Goal: Navigation & Orientation: Go to known website

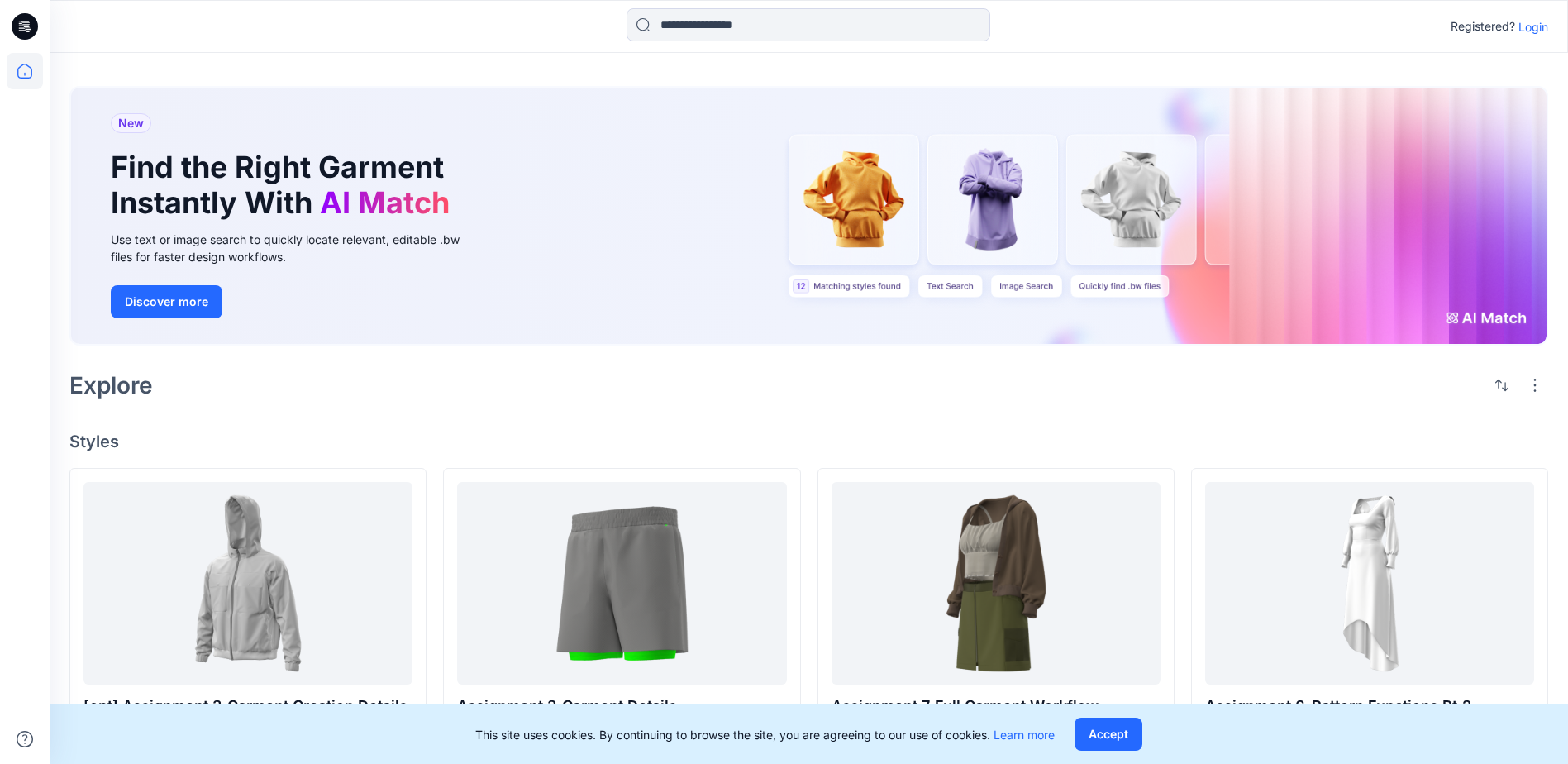
click at [1530, 28] on p "Login" at bounding box center [1532, 27] width 29 height 17
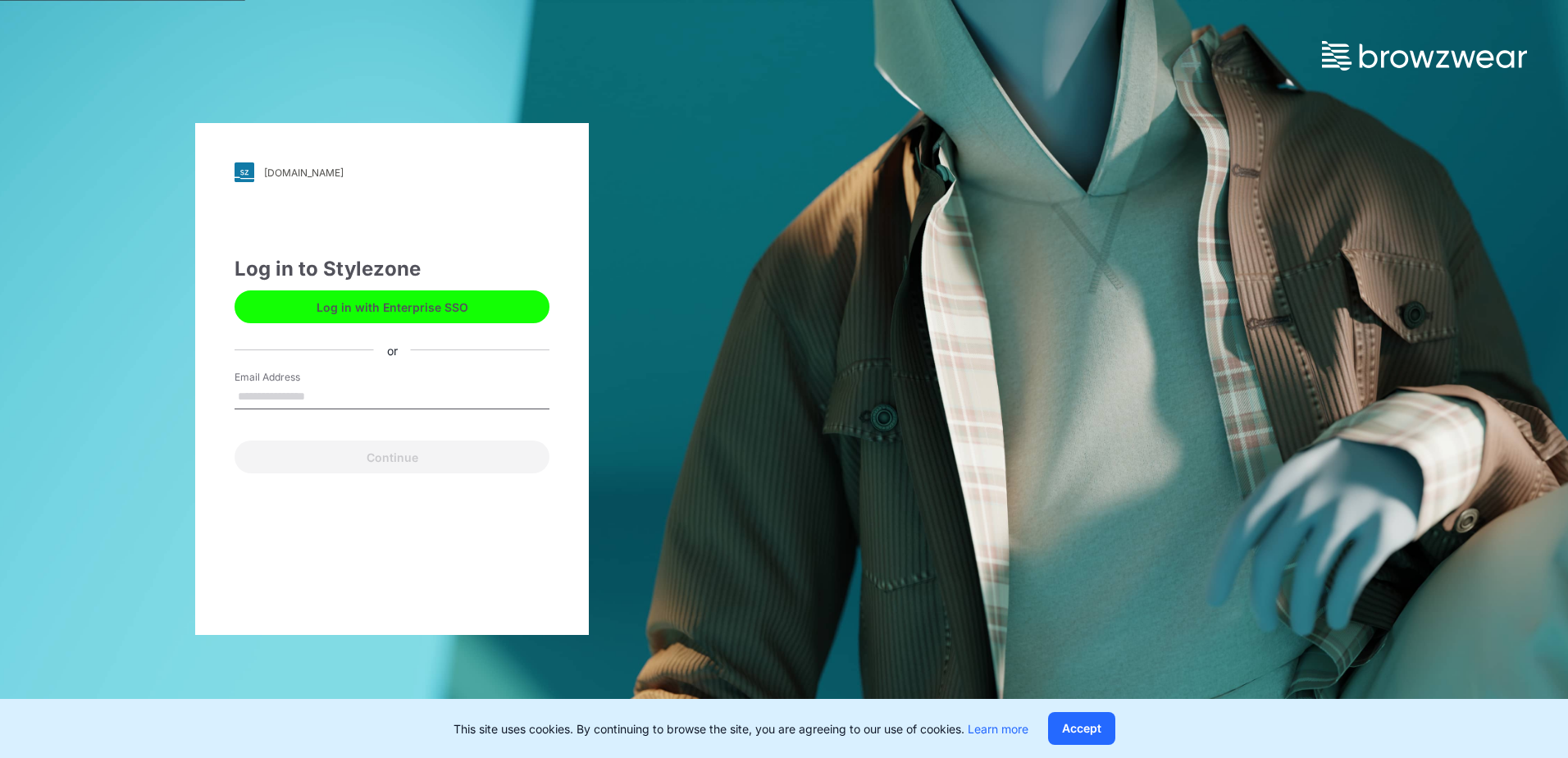
click at [368, 398] on input "Email Address" at bounding box center [392, 397] width 315 height 24
type input "**********"
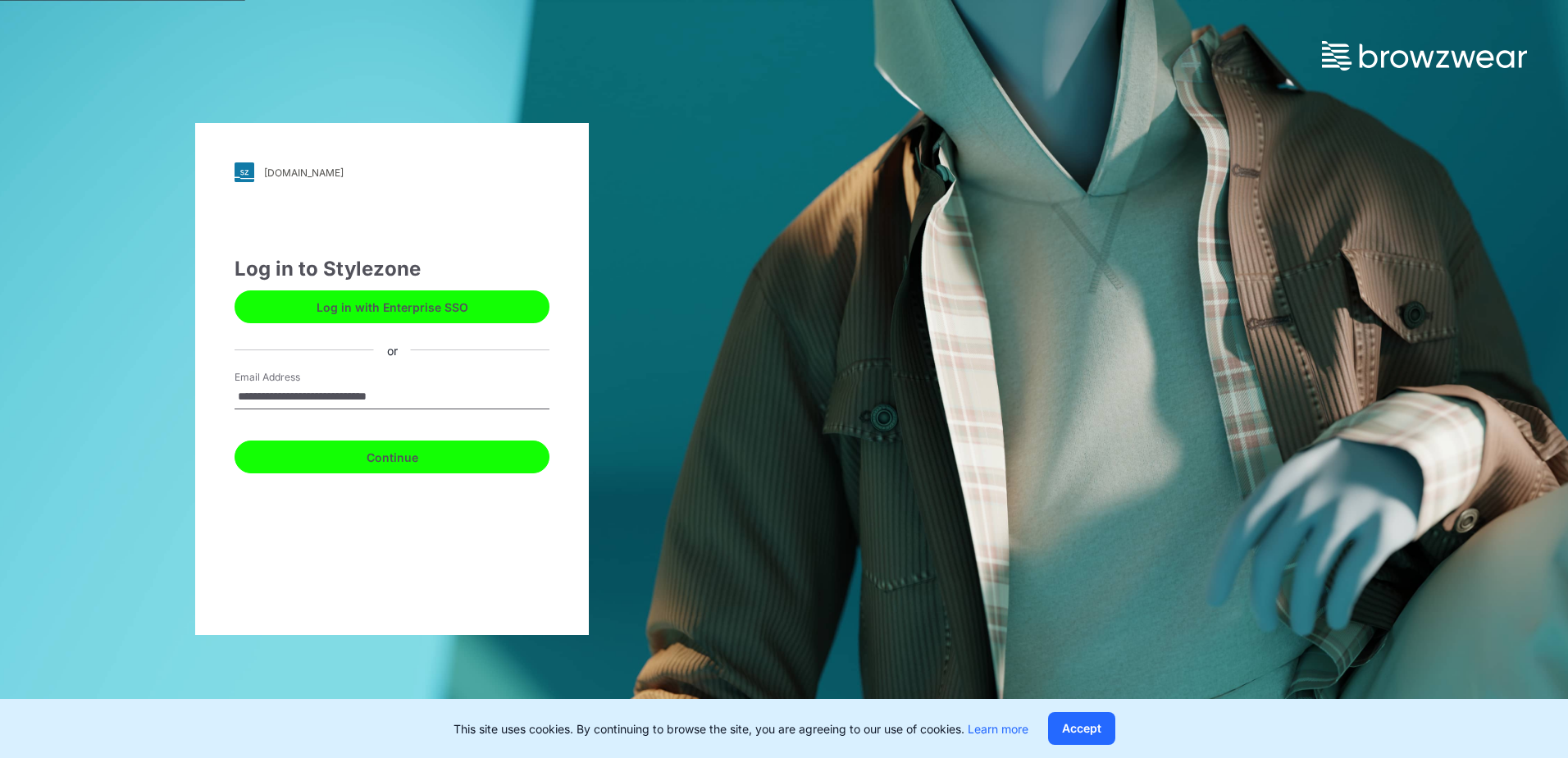
click at [370, 465] on button "Continue" at bounding box center [392, 457] width 315 height 33
